Goal: Task Accomplishment & Management: Manage account settings

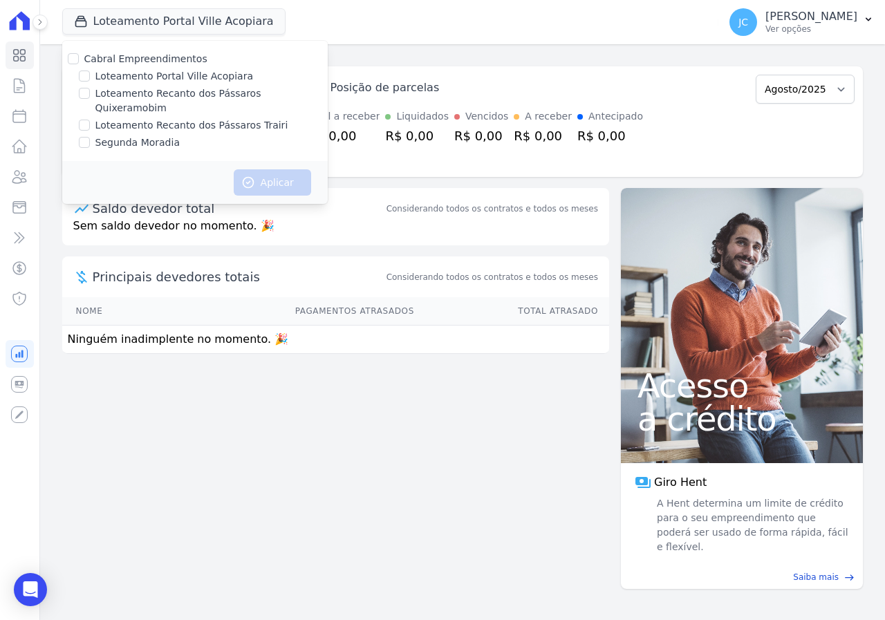
click at [129, 21] on button "Loteamento Portal Ville Acopiara" at bounding box center [173, 21] width 223 height 26
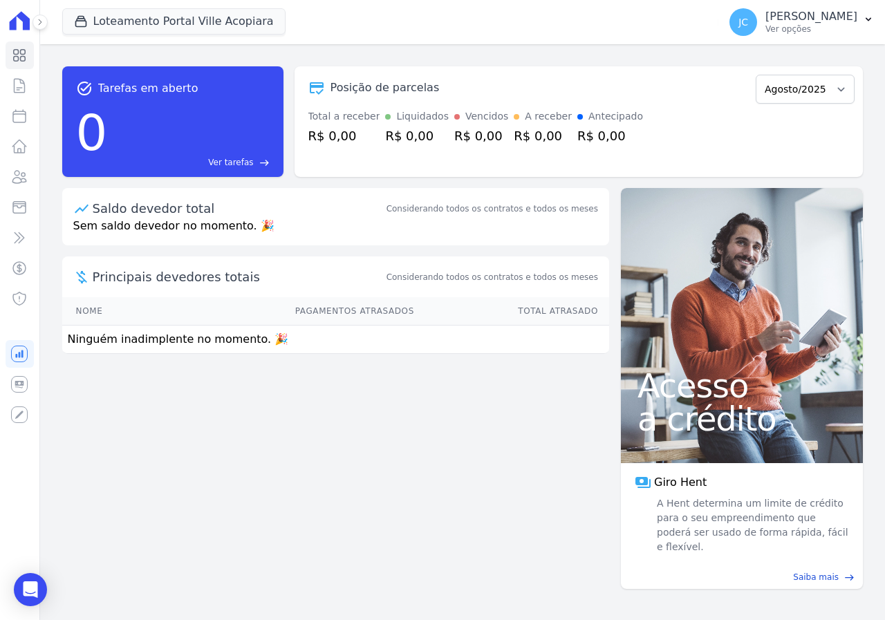
click at [129, 21] on button "Loteamento Portal Ville Acopiara" at bounding box center [173, 21] width 223 height 26
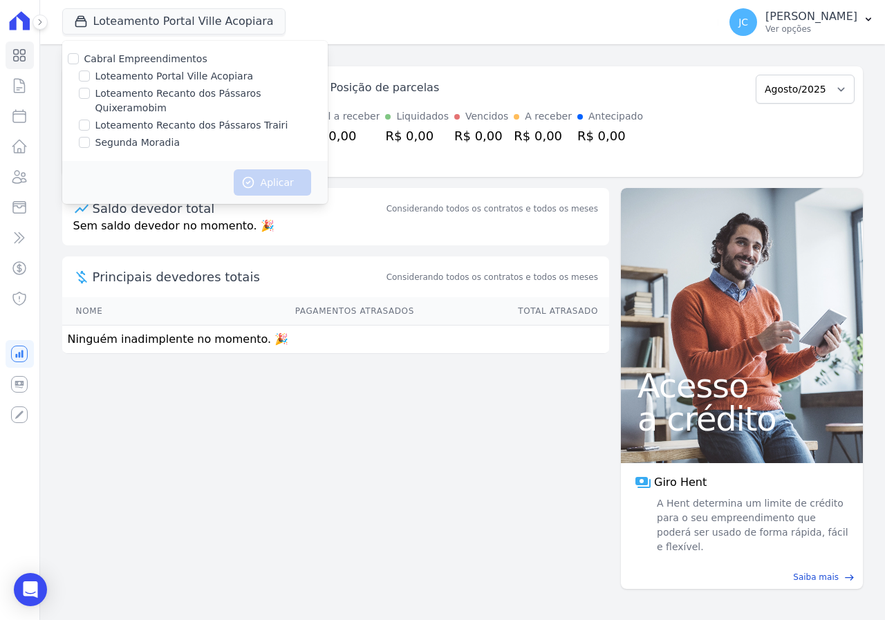
click at [172, 118] on label "Loteamento Recanto dos Pássaros Trairi" at bounding box center [191, 125] width 193 height 15
click at [90, 120] on input "Loteamento Recanto dos Pássaros Trairi" at bounding box center [84, 125] width 11 height 11
checkbox input "true"
click at [273, 169] on button "Aplicar" at bounding box center [272, 182] width 77 height 26
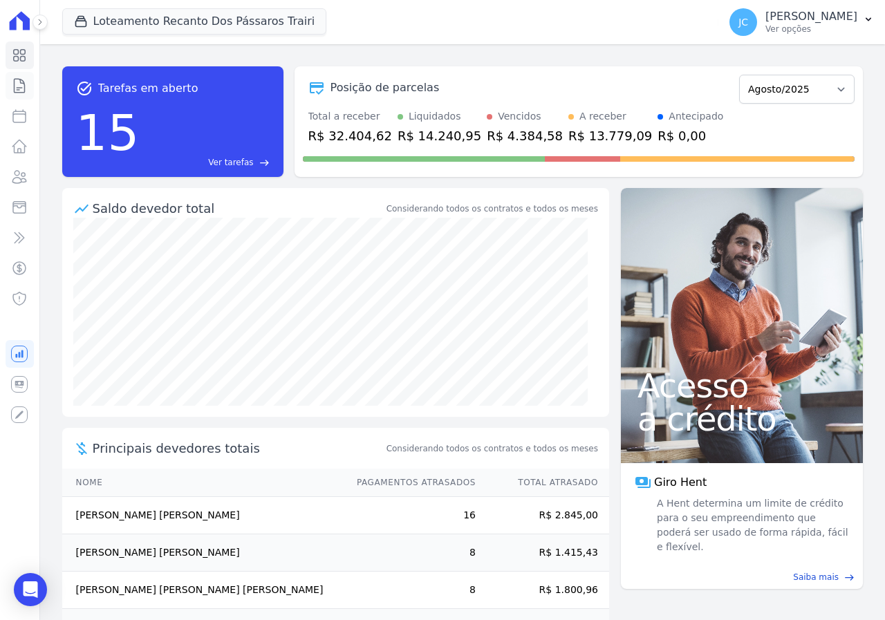
click at [21, 87] on icon at bounding box center [19, 85] width 17 height 17
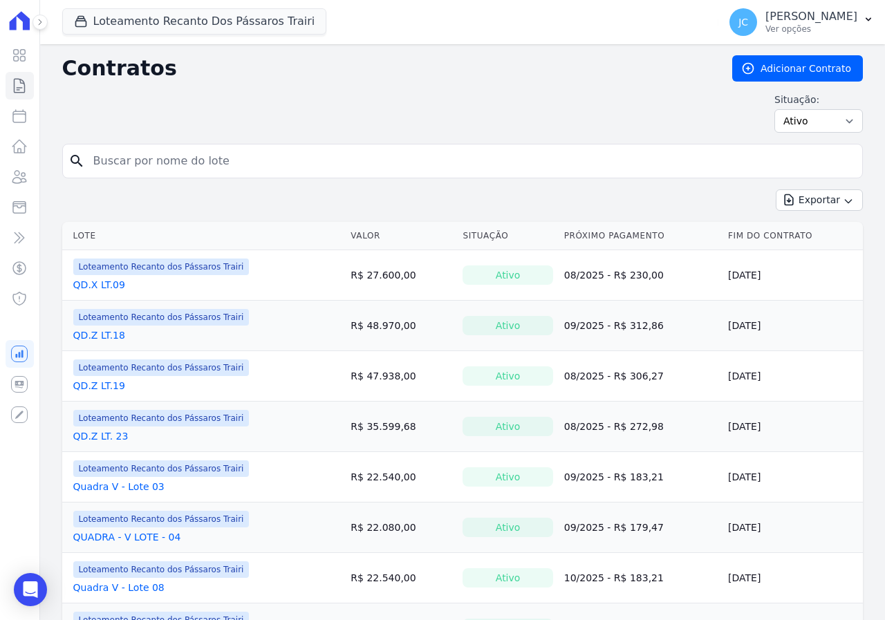
click at [113, 169] on input "search" at bounding box center [471, 161] width 772 height 28
type input "50"
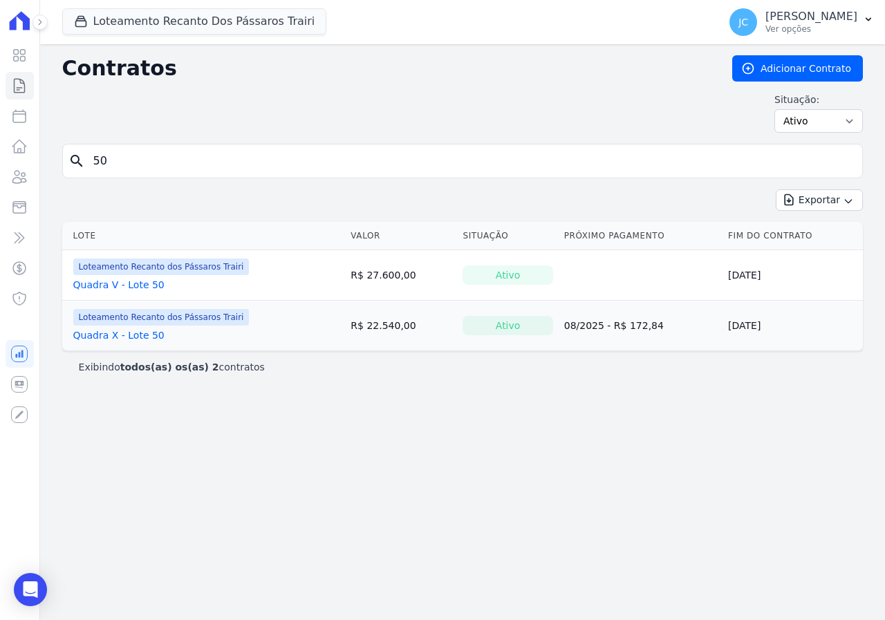
click at [138, 333] on link "Quadra X - Lote 50" at bounding box center [118, 336] width 91 height 14
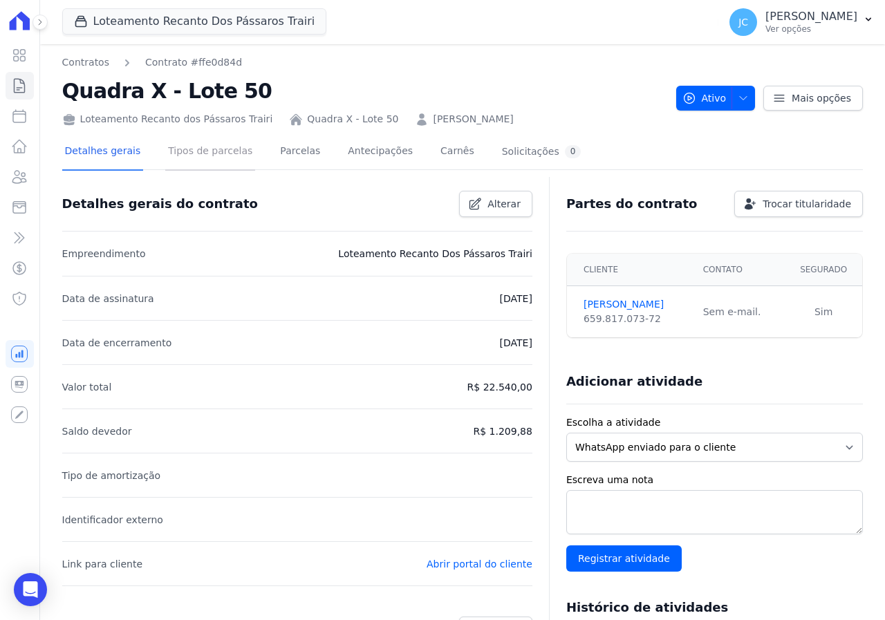
click at [192, 158] on link "Tipos de parcelas" at bounding box center [210, 152] width 90 height 37
click at [286, 152] on link "Parcelas" at bounding box center [300, 152] width 46 height 37
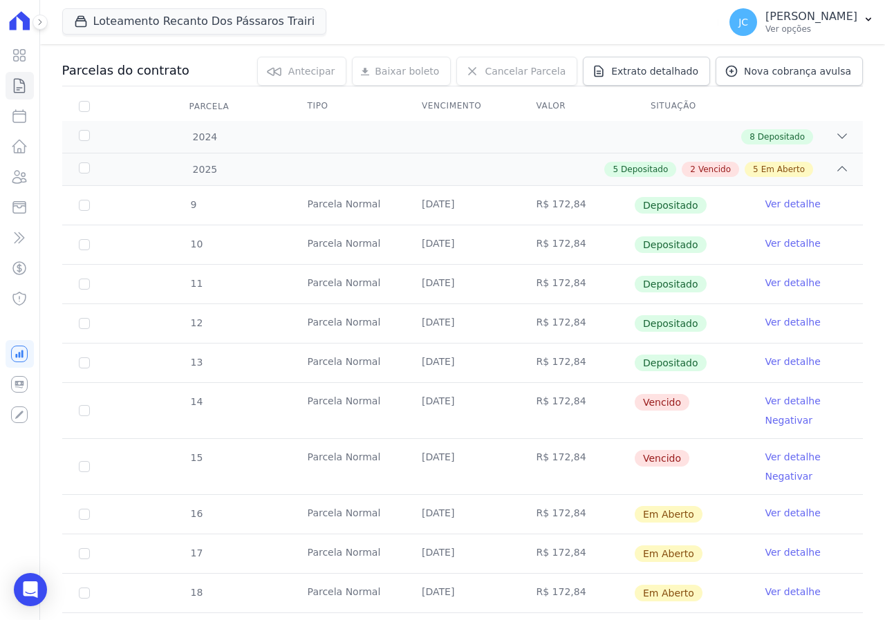
scroll to position [208, 0]
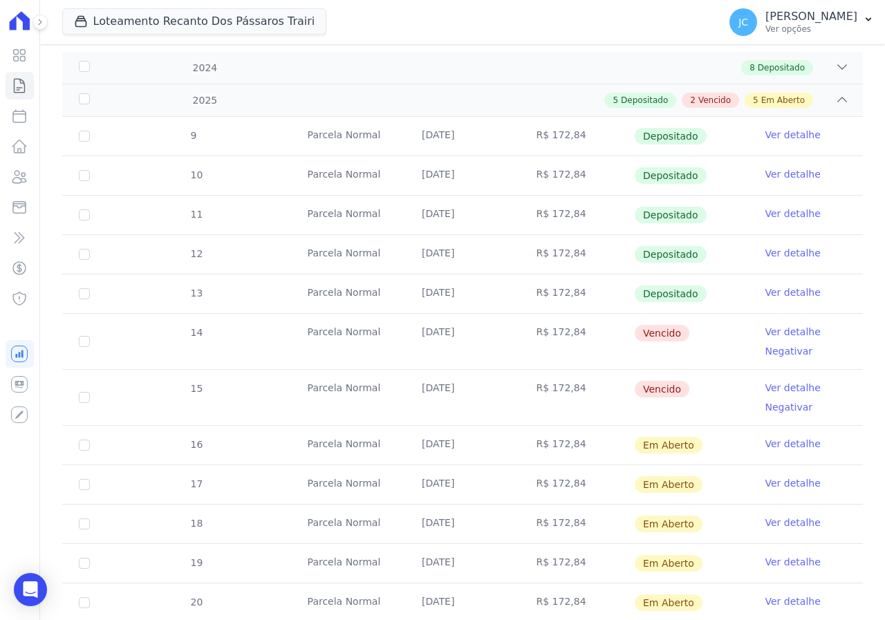
click at [780, 389] on link "Ver detalhe" at bounding box center [793, 388] width 55 height 14
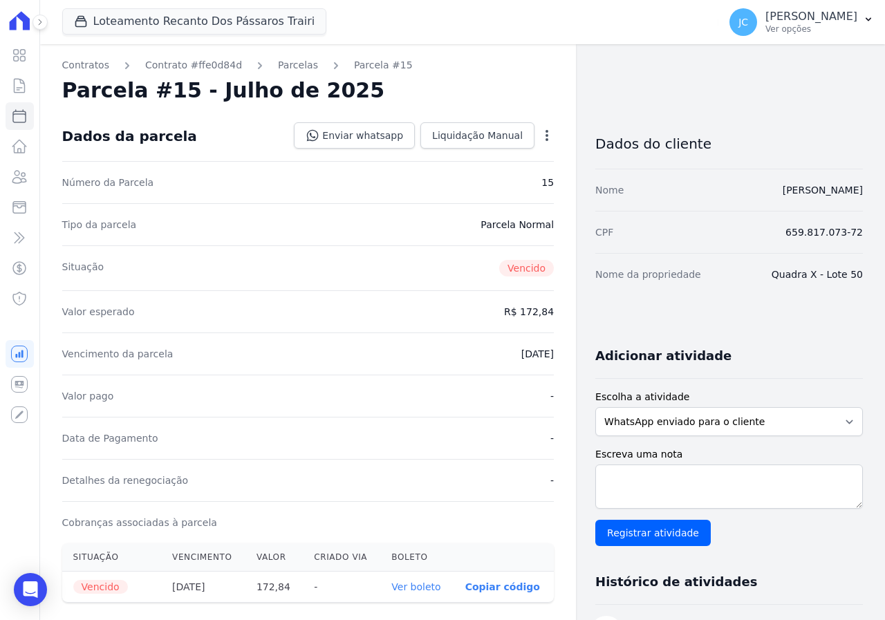
click at [410, 589] on link "Ver boleto" at bounding box center [416, 587] width 49 height 11
click at [27, 82] on icon at bounding box center [19, 85] width 17 height 17
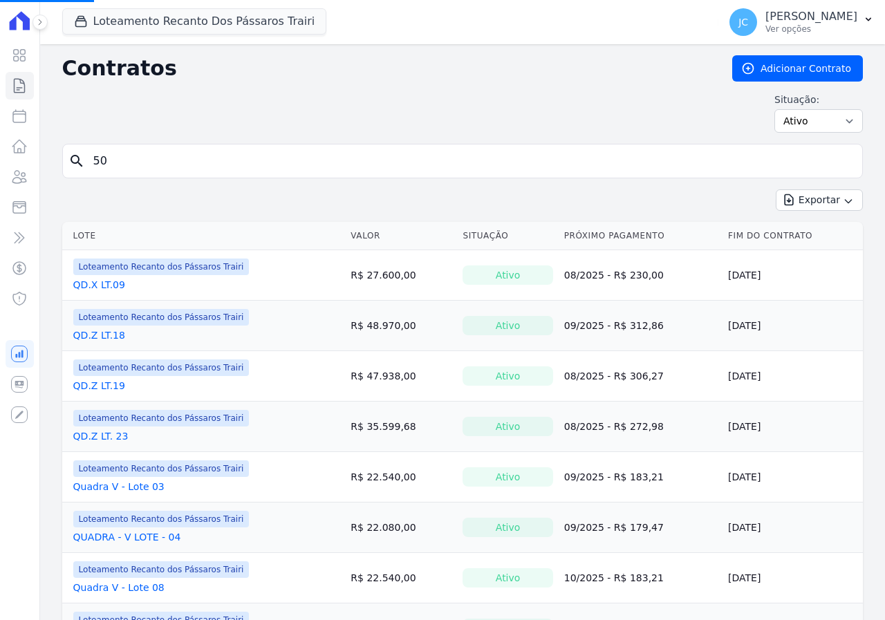
click at [124, 173] on input "50" at bounding box center [471, 161] width 772 height 28
click at [126, 167] on input "50" at bounding box center [471, 161] width 772 height 28
type input "46"
click at [129, 165] on input "search" at bounding box center [471, 161] width 772 height 28
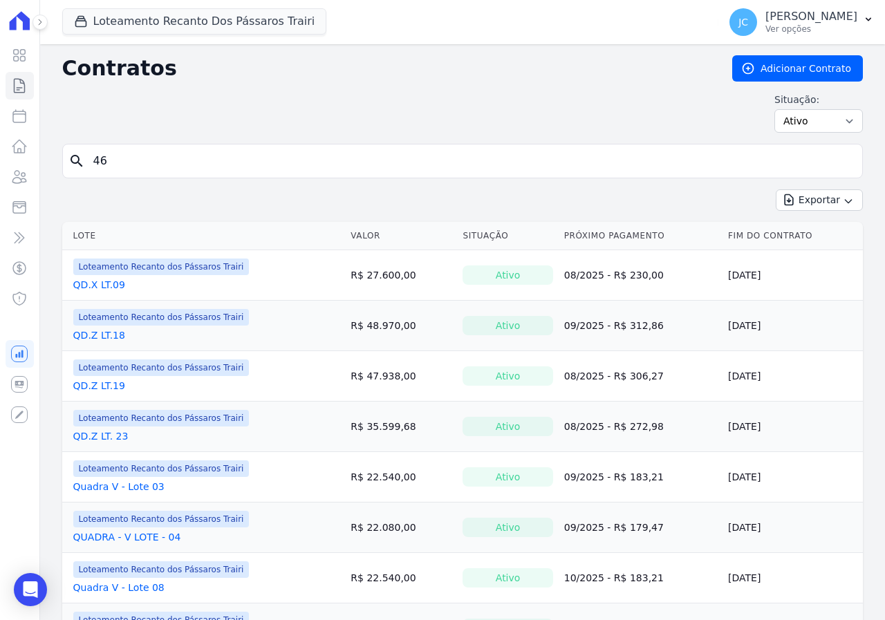
type input "46"
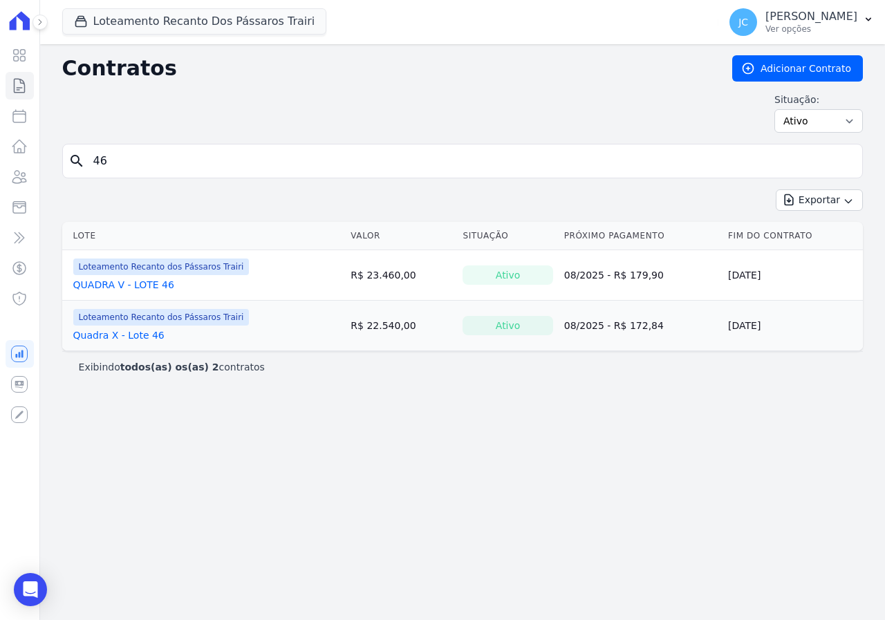
click at [122, 335] on link "Quadra X - Lote 46" at bounding box center [118, 336] width 91 height 14
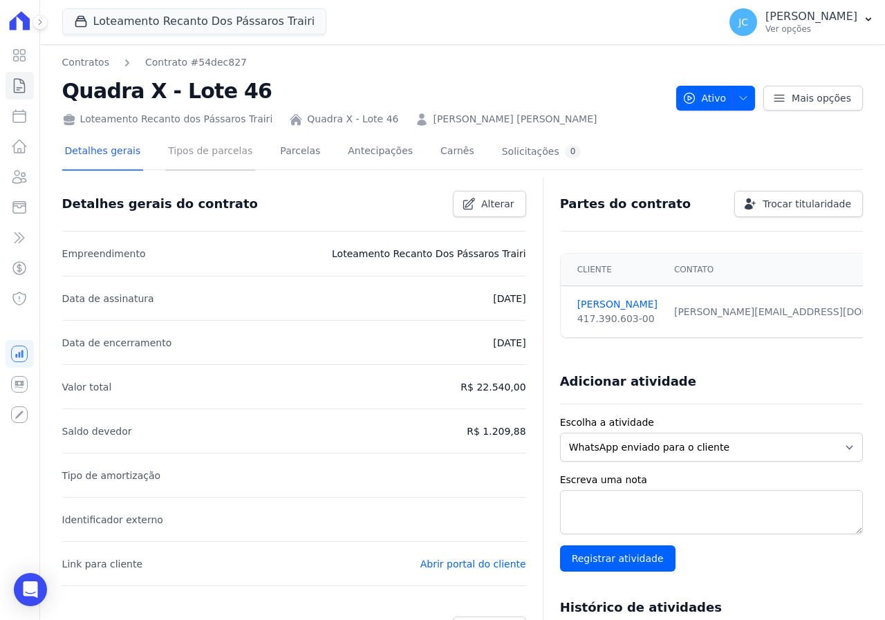
click at [187, 152] on link "Tipos de parcelas" at bounding box center [210, 152] width 90 height 37
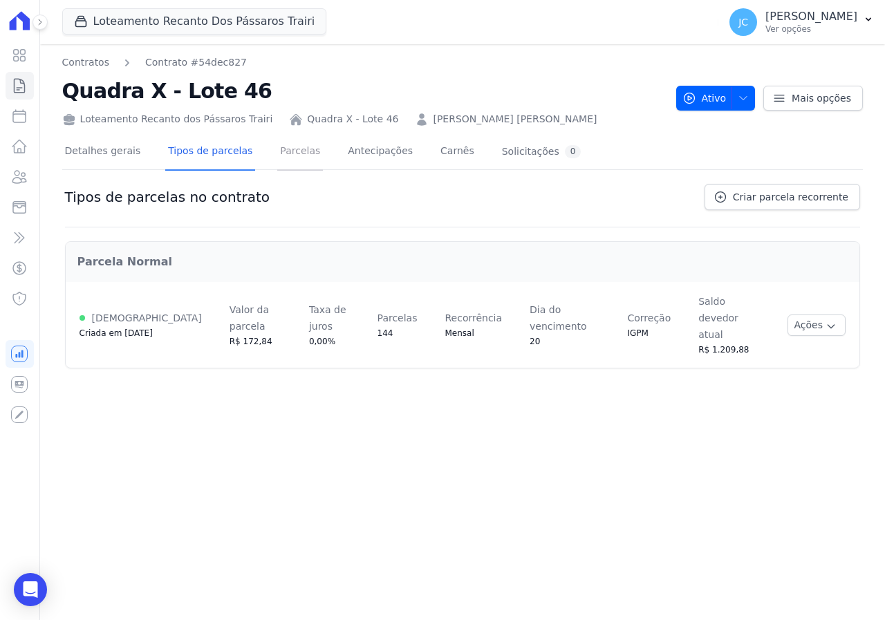
click at [280, 151] on link "Parcelas" at bounding box center [300, 152] width 46 height 37
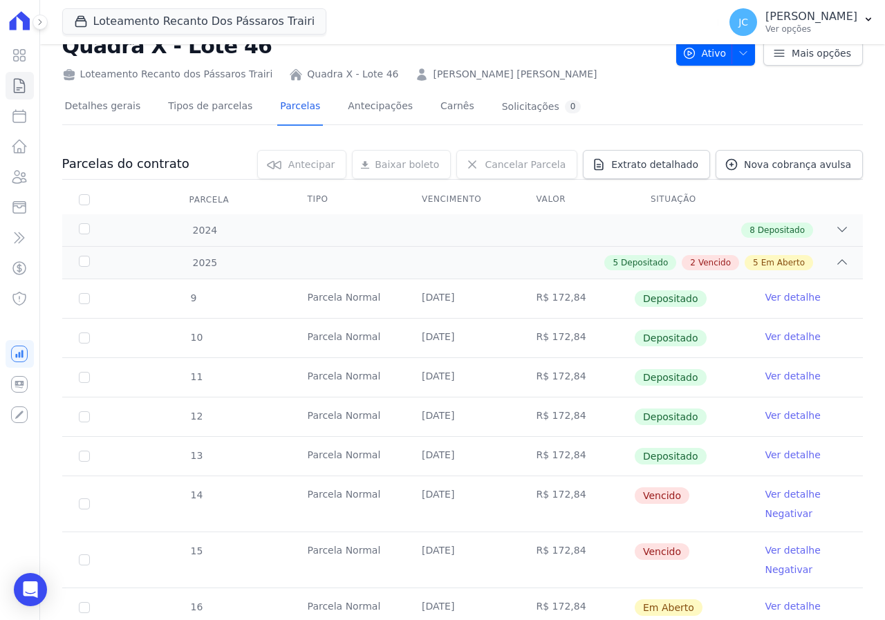
scroll to position [69, 0]
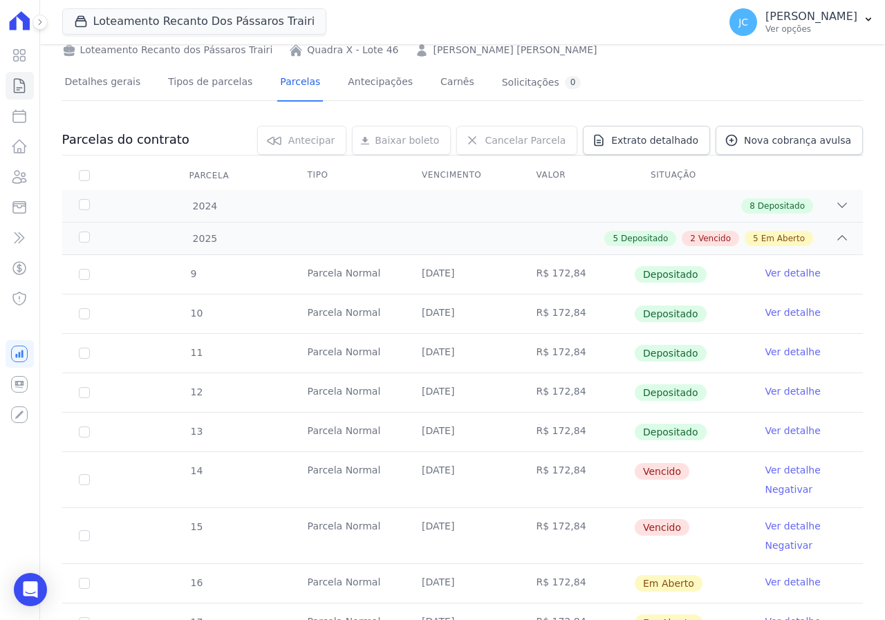
click at [771, 469] on link "Ver detalhe" at bounding box center [793, 470] width 55 height 14
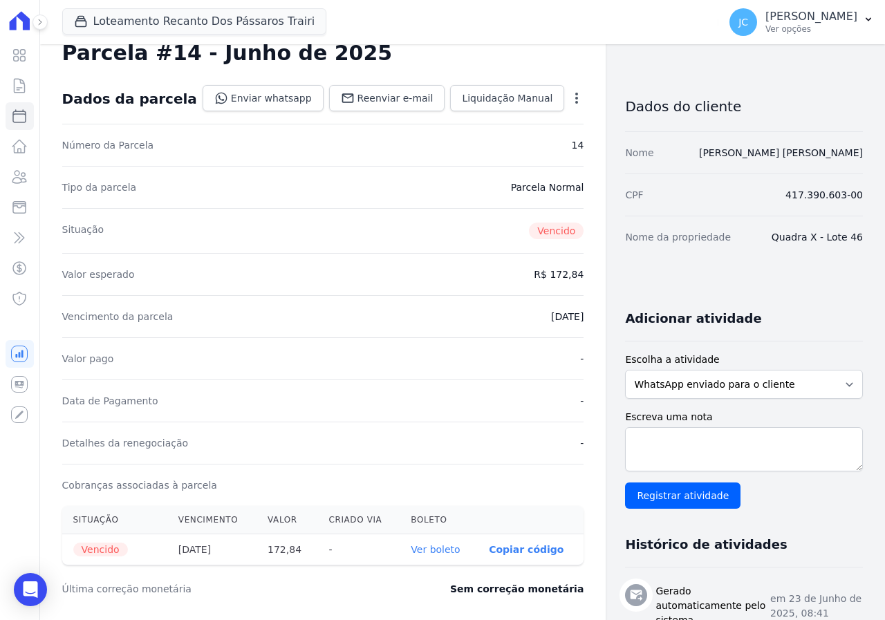
scroll to position [69, 0]
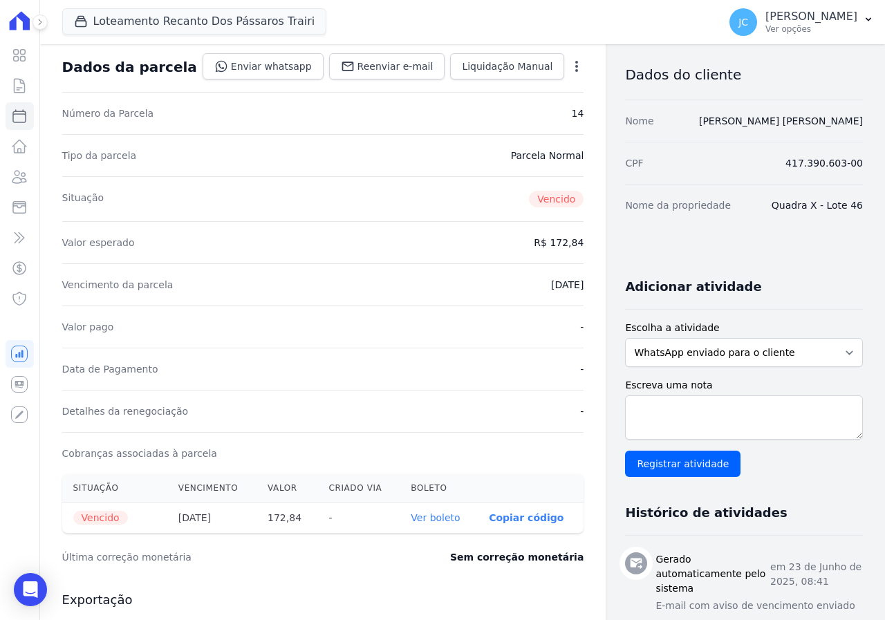
click at [411, 517] on link "Ver boleto" at bounding box center [435, 518] width 49 height 11
